Goal: Task Accomplishment & Management: Complete application form

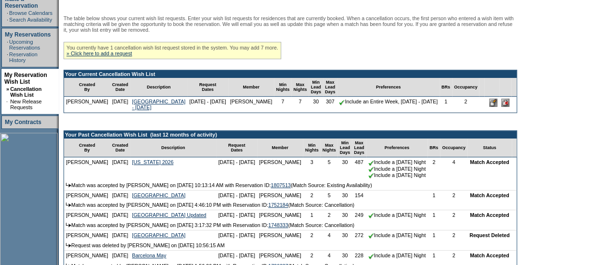
scroll to position [167, 0]
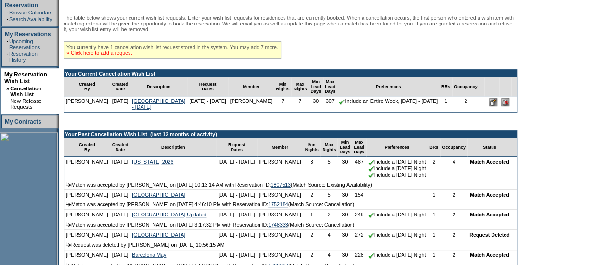
click at [129, 55] on link "» Click here to add a request" at bounding box center [99, 53] width 66 height 6
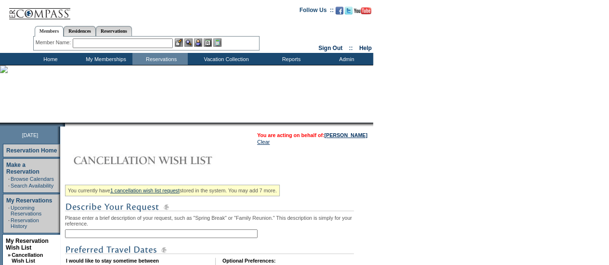
scroll to position [104, 0]
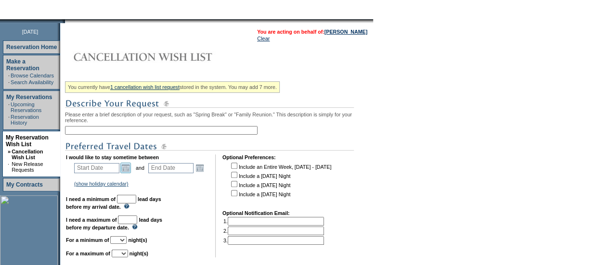
click at [131, 170] on link "Open the calendar popup." at bounding box center [125, 168] width 11 height 11
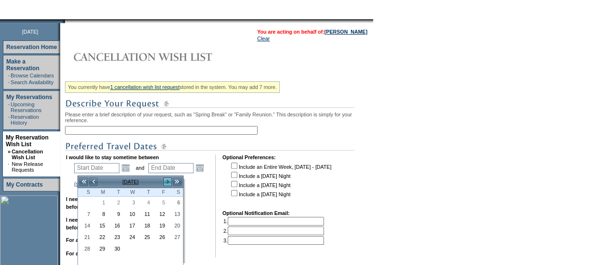
click at [168, 180] on link ">" at bounding box center [168, 182] width 10 height 10
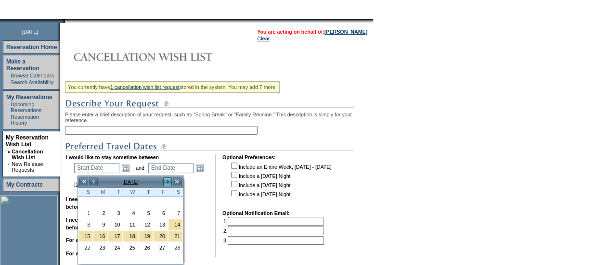
click at [168, 180] on link ">" at bounding box center [168, 182] width 10 height 10
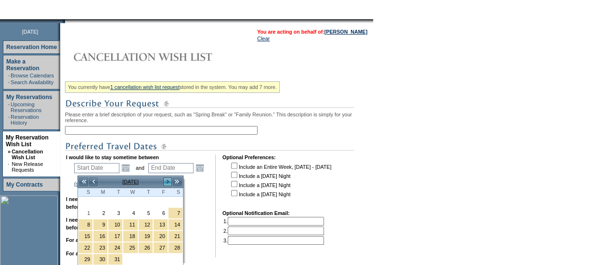
click at [168, 180] on link ">" at bounding box center [168, 182] width 10 height 10
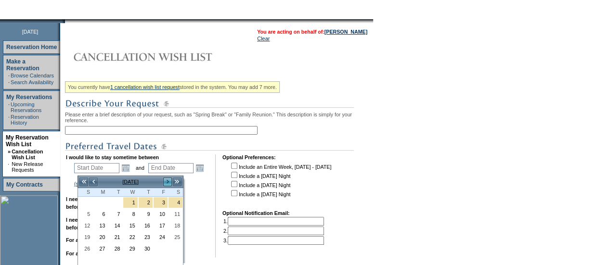
click at [168, 180] on link ">" at bounding box center [168, 182] width 10 height 10
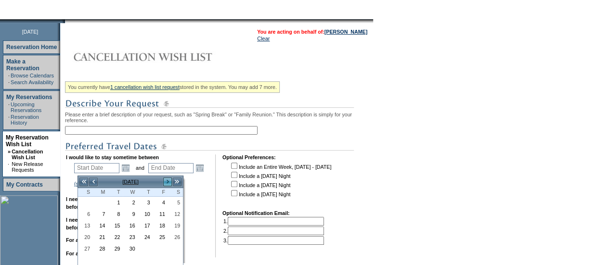
click at [168, 180] on link ">" at bounding box center [168, 182] width 10 height 10
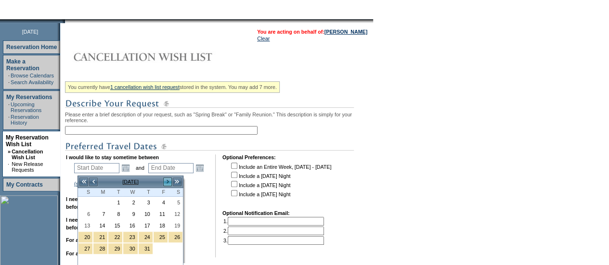
click at [168, 180] on link ">" at bounding box center [168, 182] width 10 height 10
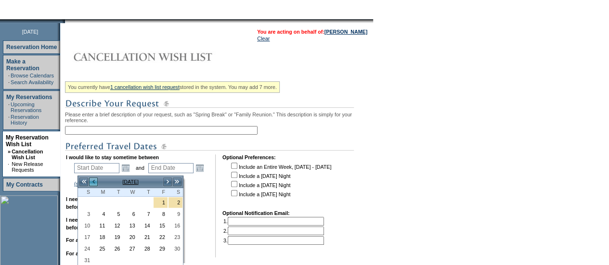
click at [93, 181] on link "<" at bounding box center [94, 182] width 10 height 10
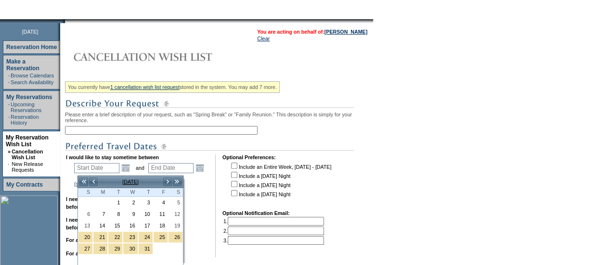
scroll to position [131, 0]
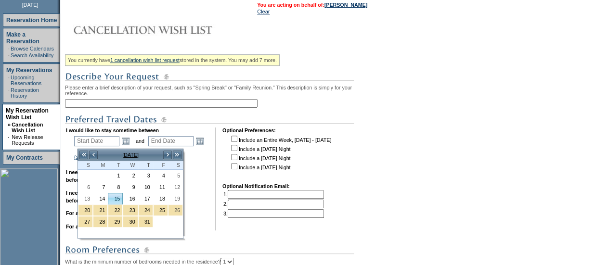
click at [115, 198] on link "15" at bounding box center [115, 199] width 14 height 11
type input "2026-12-15"
type input "2026-12-16"
type input "12/15/2026"
type input "12/16/2026"
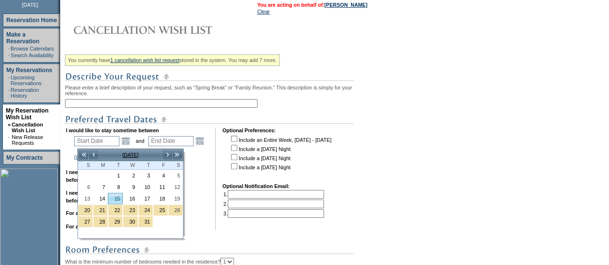
type input "470"
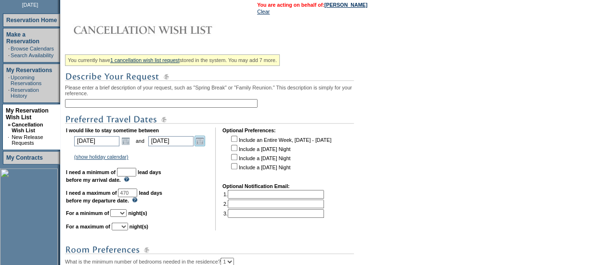
click at [205, 143] on link "Open the calendar popup." at bounding box center [200, 141] width 11 height 11
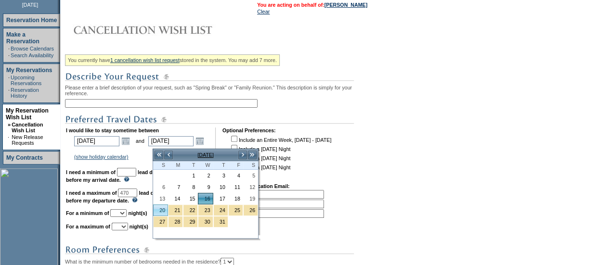
click at [165, 208] on link "20" at bounding box center [161, 210] width 14 height 11
type input "2026-12-20"
type input "12/20/2026"
type input "474"
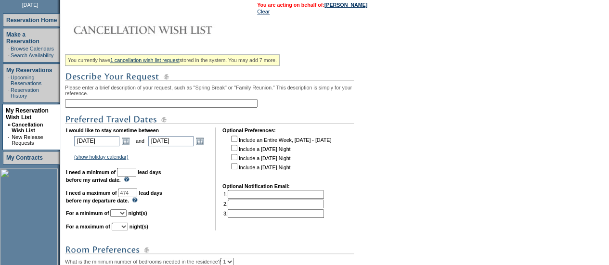
click at [134, 176] on input "text" at bounding box center [126, 172] width 19 height 9
type input "30"
click at [137, 198] on input "474" at bounding box center [127, 193] width 19 height 9
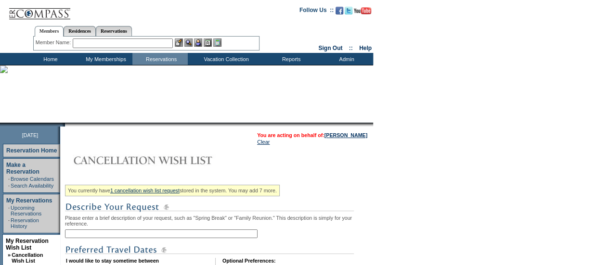
type input "119"
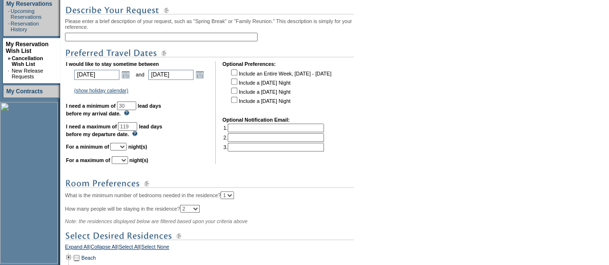
scroll to position [195, 0]
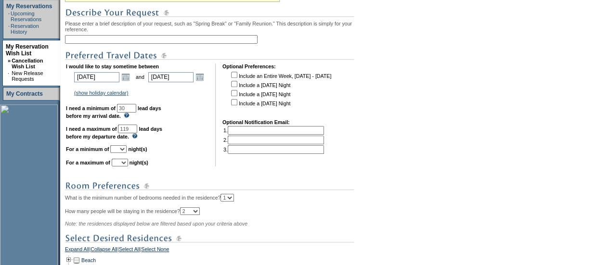
click at [109, 40] on input "text" at bounding box center [161, 39] width 193 height 9
type input "New York - December 2026 - Space Available"
click at [137, 131] on input "119" at bounding box center [127, 129] width 19 height 9
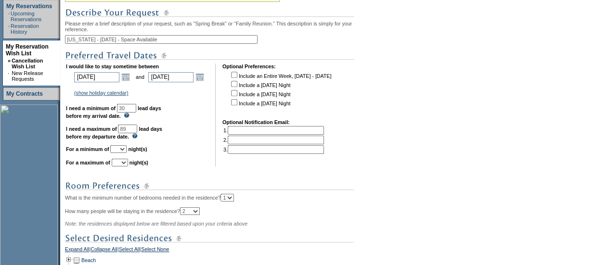
type input "89"
click at [127, 153] on select "1 2 3 4 5 6 7 8 9 10 11 12 13 14" at bounding box center [118, 149] width 16 height 8
click at [137, 133] on input "89" at bounding box center [127, 129] width 19 height 9
type input "90"
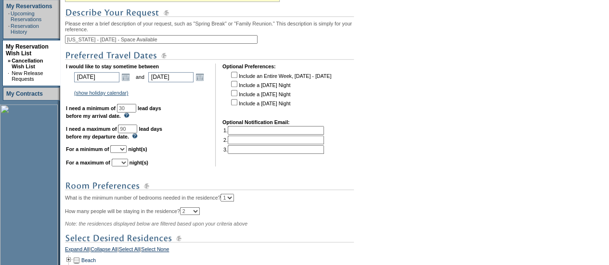
click at [127, 153] on select "1 2 3 4 5 6 7 8 9 10 11 12 13 14" at bounding box center [118, 149] width 16 height 8
select select "5"
click at [122, 150] on select "1 2 3 4 5 6 7 8 9 10 11 12 13 14" at bounding box center [118, 149] width 16 height 8
click at [128, 165] on select "1 2 3 4 5 6 7 8 9 10 11 12 13 14" at bounding box center [120, 163] width 16 height 8
select select "5"
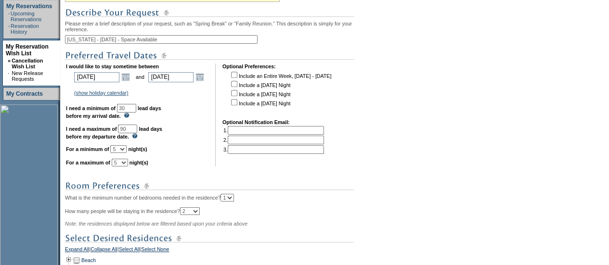
click at [123, 164] on select "1 2 3 4 5 6 7 8 9 10 11 12 13 14" at bounding box center [120, 163] width 16 height 8
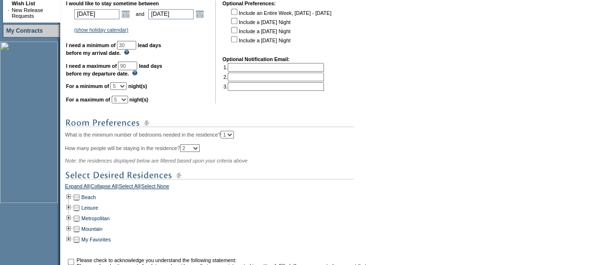
scroll to position [310, 0]
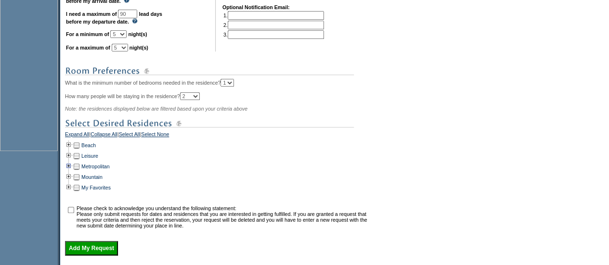
click at [73, 171] on td at bounding box center [69, 166] width 8 height 11
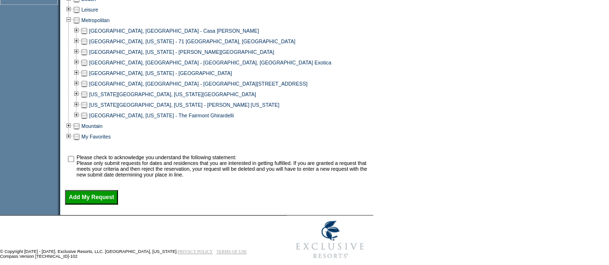
scroll to position [461, 0]
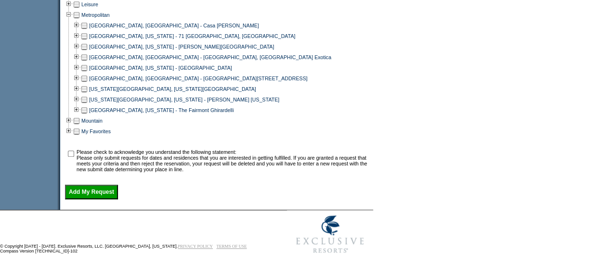
click at [85, 94] on td at bounding box center [84, 89] width 8 height 11
click at [71, 157] on input "checkbox" at bounding box center [71, 154] width 6 height 6
checkbox input "true"
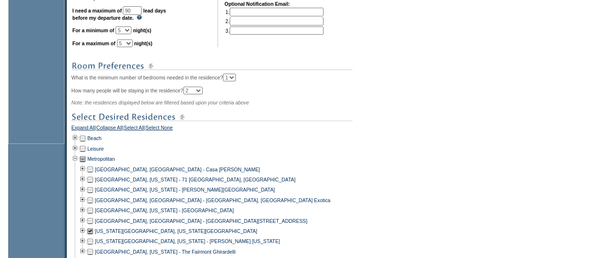
scroll to position [477, 0]
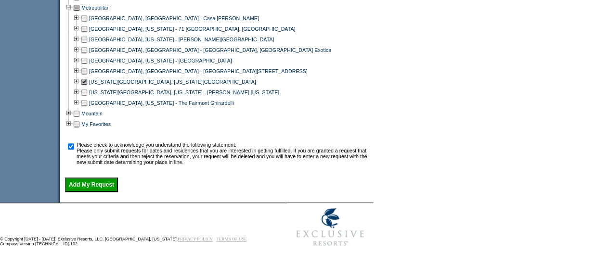
click at [113, 186] on input "Add My Request" at bounding box center [91, 185] width 53 height 14
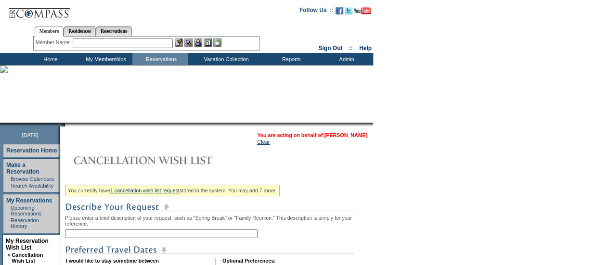
click at [347, 135] on link "[PERSON_NAME]" at bounding box center [346, 135] width 43 height 6
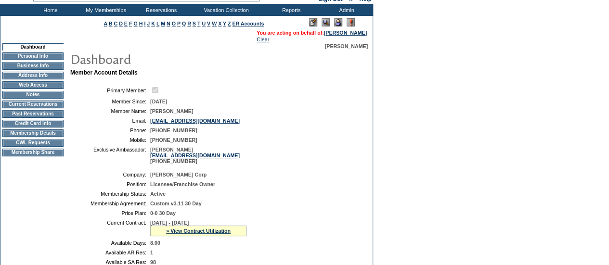
scroll to position [123, 0]
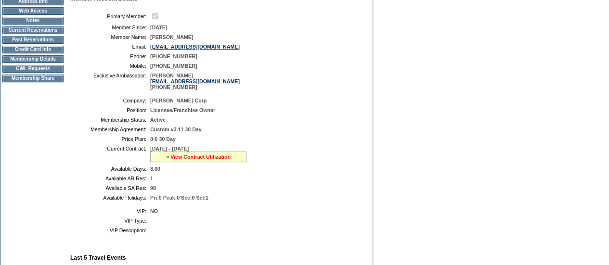
click at [181, 160] on link "» View Contract Utilization" at bounding box center [198, 157] width 65 height 6
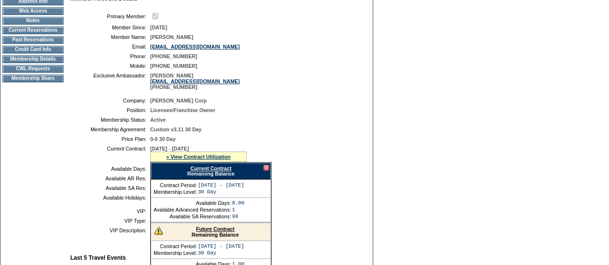
click at [205, 232] on link "Future Contract" at bounding box center [215, 229] width 39 height 6
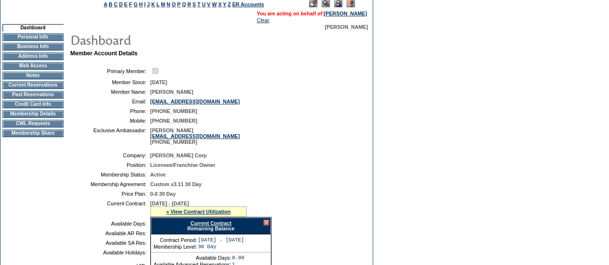
scroll to position [68, 0]
click at [35, 119] on td "Membership Details" at bounding box center [32, 115] width 61 height 8
